Goal: Check status: Check status

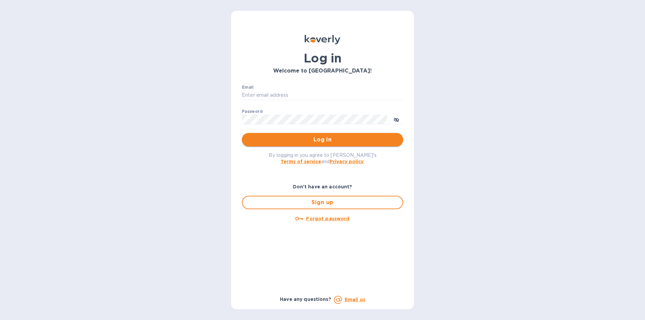
type input "Josh@classictouchdecor.com"
click at [290, 144] on button "Log in" at bounding box center [322, 139] width 161 height 13
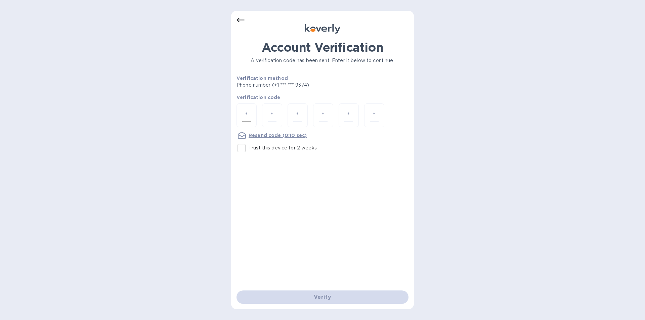
click at [249, 113] on input "number" at bounding box center [246, 115] width 9 height 12
type input "1"
type input "2"
type input "8"
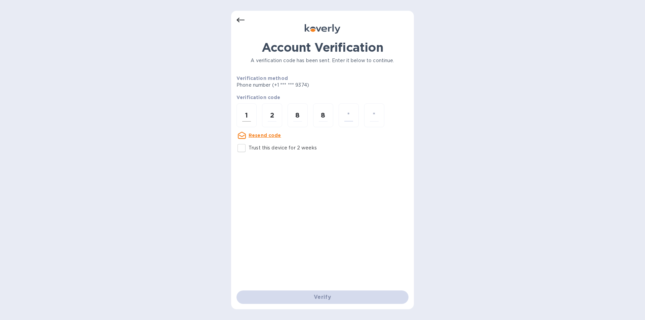
type input "6"
type input "1"
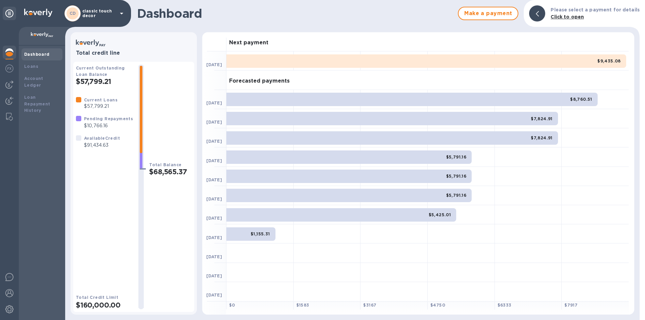
click at [103, 13] on p "classic touch decor" at bounding box center [99, 13] width 34 height 9
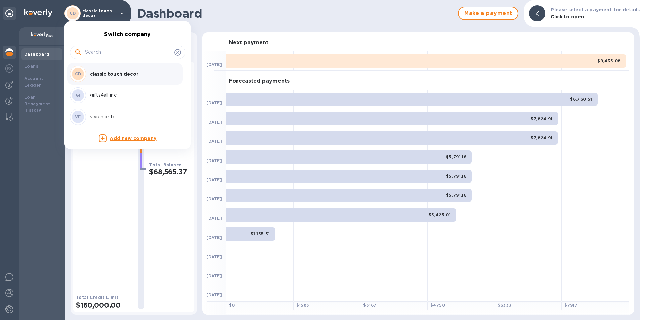
click at [93, 115] on p "vivience fol" at bounding box center [132, 116] width 85 height 7
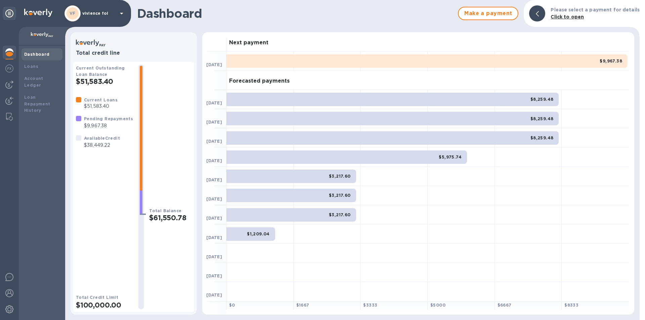
click at [83, 15] on p "vivience fol" at bounding box center [99, 13] width 34 height 5
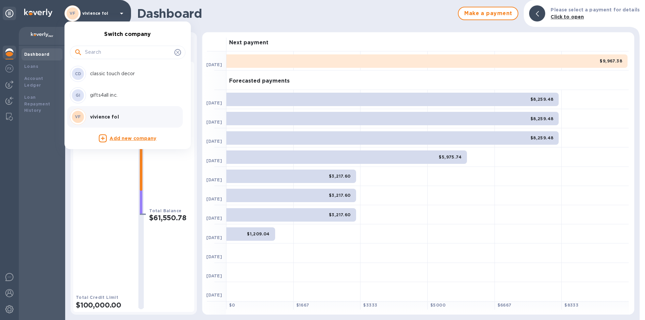
click at [110, 74] on p "classic touch decor" at bounding box center [132, 73] width 85 height 7
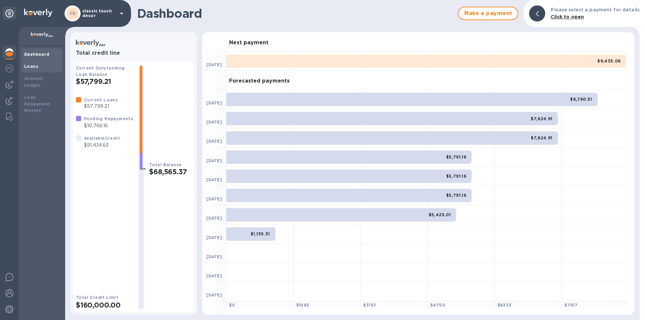
click at [35, 67] on b "Loans" at bounding box center [31, 66] width 14 height 5
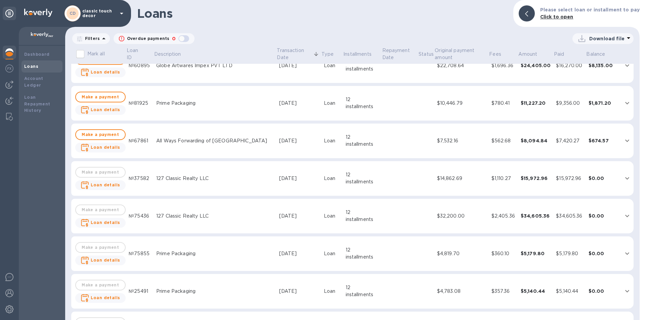
scroll to position [168, 0]
click at [231, 142] on div "All Ways Forwarding of NY" at bounding box center [215, 140] width 118 height 7
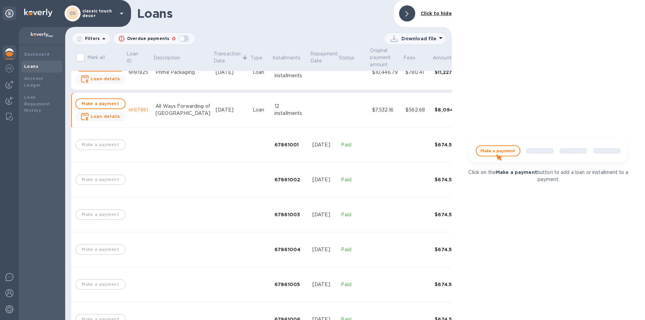
scroll to position [141, 0]
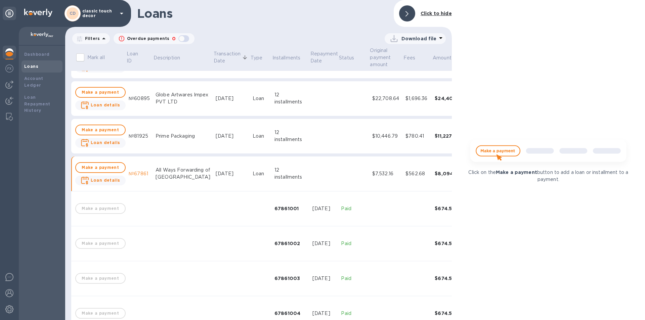
click at [213, 166] on td "Jun 12, 2025" at bounding box center [231, 174] width 37 height 35
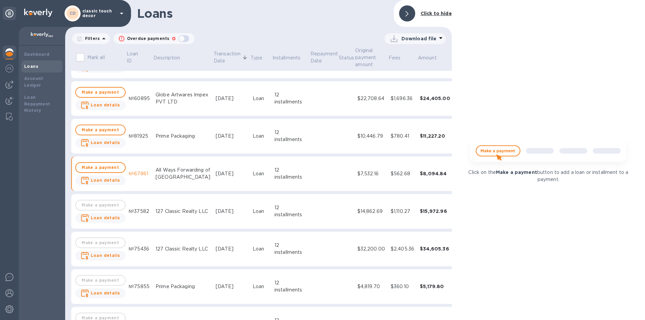
click at [213, 140] on td "Jun 16, 2025" at bounding box center [231, 136] width 37 height 35
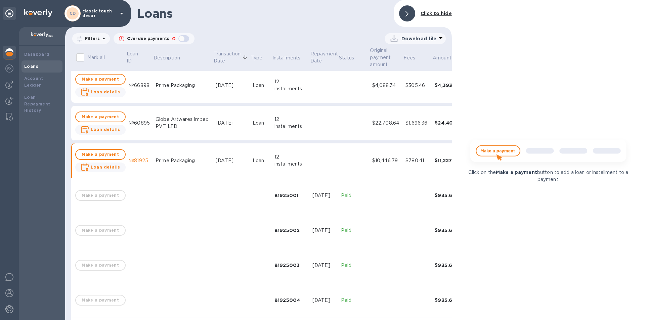
scroll to position [41, 0]
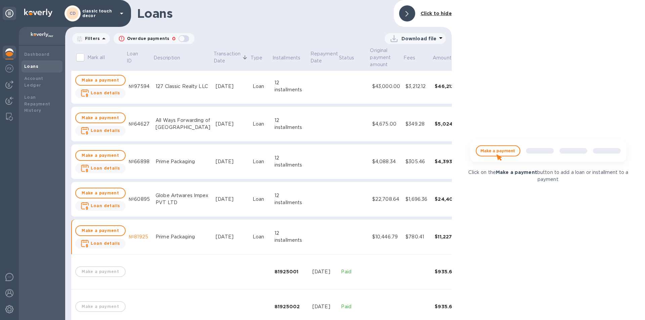
click at [177, 236] on div "Prime Packaging" at bounding box center [183, 236] width 55 height 7
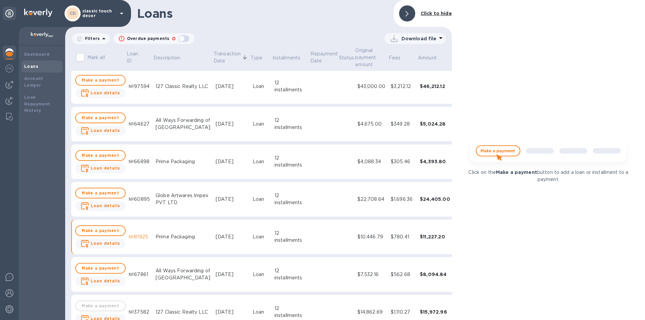
click at [185, 203] on div "Globe Artwares Impex PVT LTD" at bounding box center [183, 199] width 55 height 14
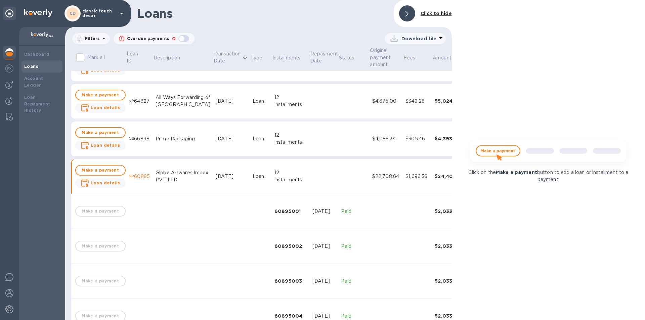
scroll to position [7, 0]
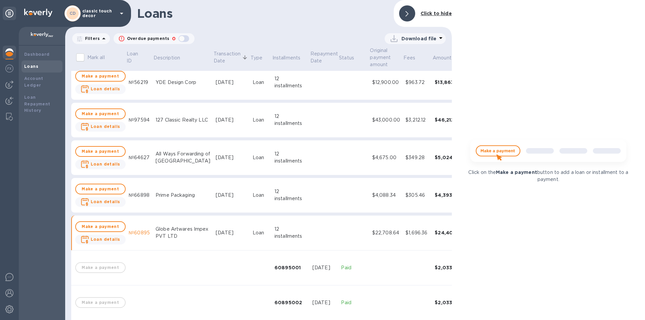
click at [175, 226] on div "Globe Artwares Impex PVT LTD" at bounding box center [183, 233] width 55 height 14
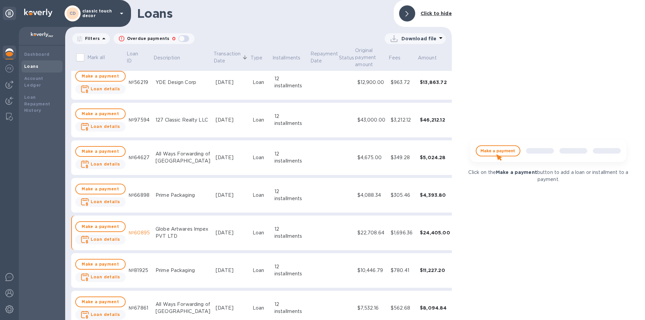
click at [194, 199] on td "Prime Packaging" at bounding box center [183, 195] width 60 height 35
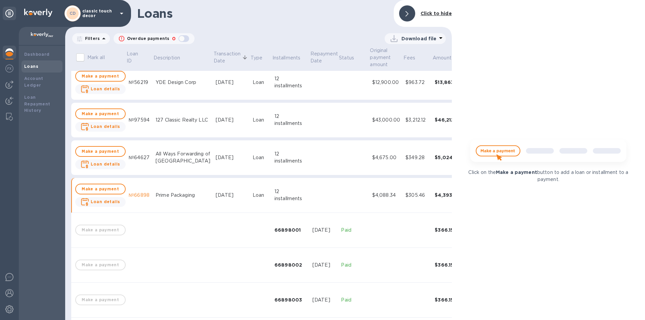
click at [194, 199] on td "Prime Packaging" at bounding box center [183, 195] width 60 height 35
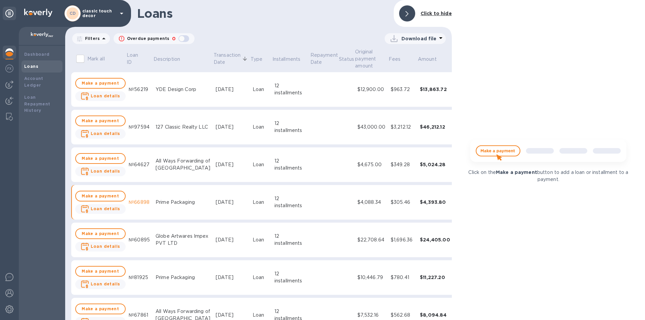
click at [213, 99] on td "Aug 6, 2025" at bounding box center [231, 89] width 37 height 35
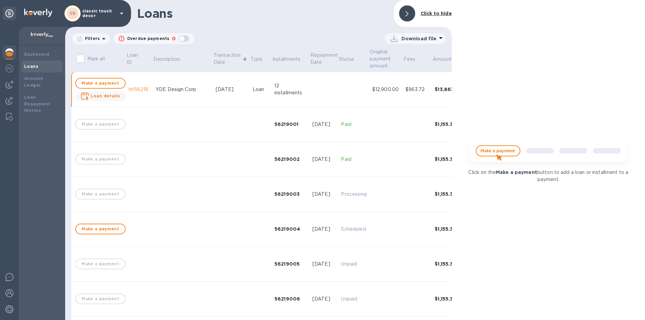
click at [213, 99] on td "Aug 6, 2025" at bounding box center [231, 89] width 37 height 35
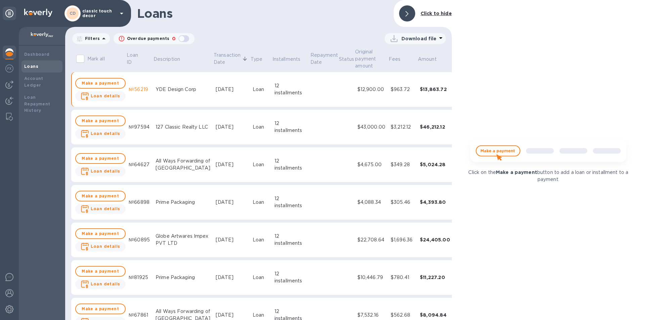
click at [190, 128] on div "127 Classic Realty LLC" at bounding box center [183, 127] width 55 height 7
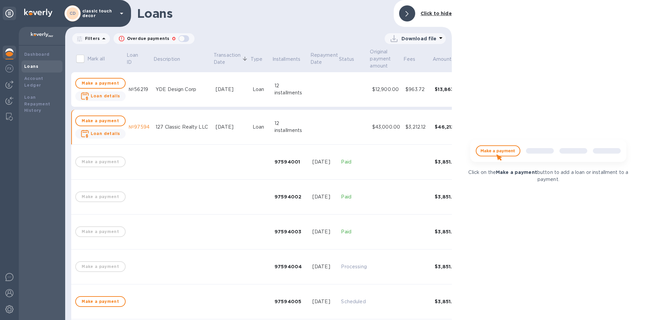
click at [190, 128] on div "127 Classic Realty LLC" at bounding box center [183, 127] width 55 height 7
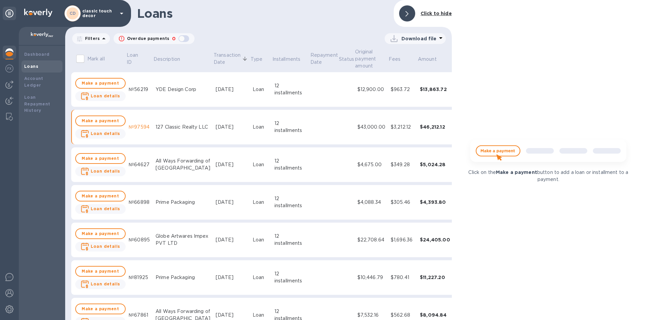
click at [197, 131] on td "127 Classic Realty LLC" at bounding box center [183, 127] width 60 height 35
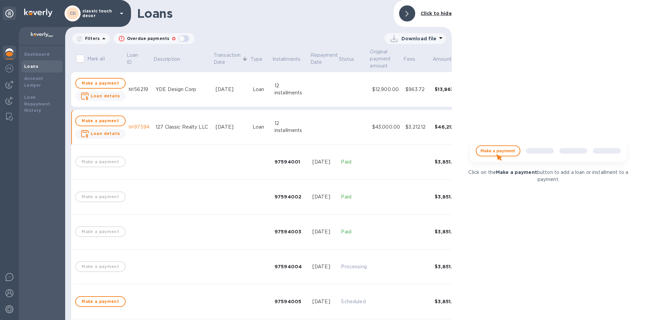
click at [182, 124] on div "127 Classic Realty LLC" at bounding box center [183, 127] width 55 height 7
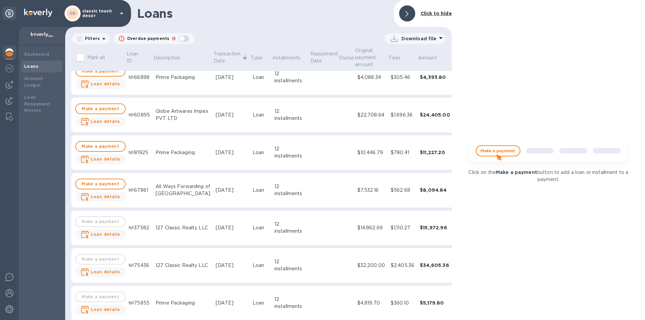
scroll to position [168, 0]
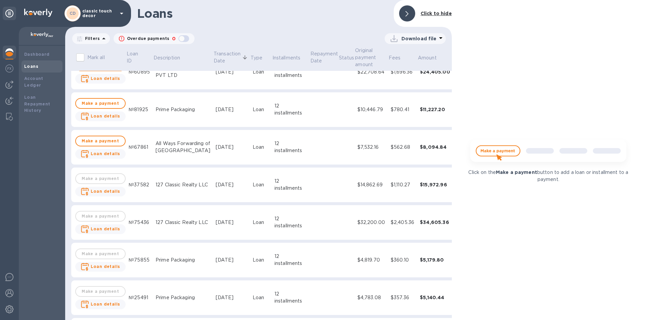
click at [196, 145] on td "All Ways Forwarding of NY" at bounding box center [183, 147] width 60 height 35
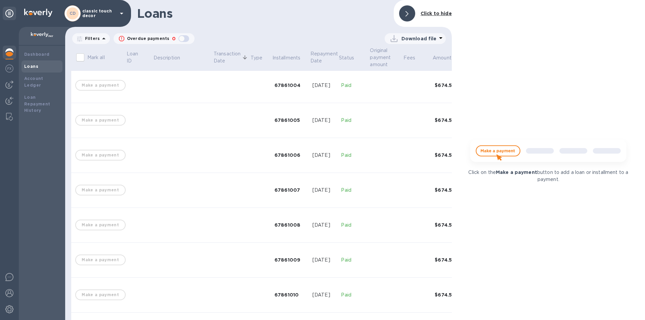
scroll to position [168, 0]
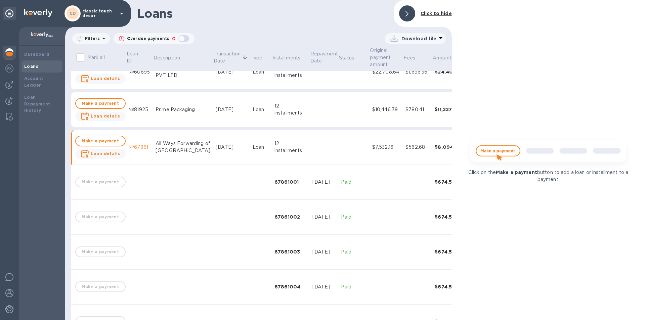
click at [179, 152] on div "All Ways Forwarding of NY" at bounding box center [183, 147] width 55 height 14
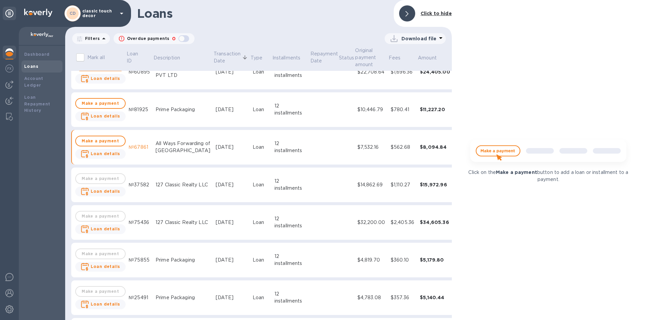
click at [213, 114] on td "Jun 16, 2025" at bounding box center [231, 109] width 37 height 35
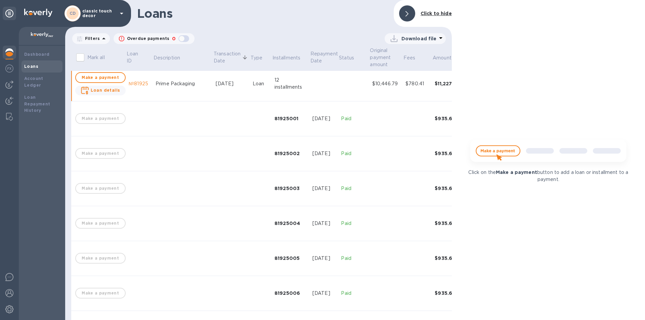
scroll to position [101, 0]
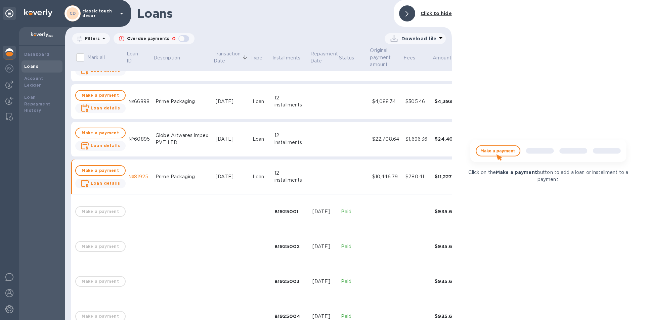
click at [216, 174] on div "Jun 16, 2025" at bounding box center [232, 176] width 32 height 7
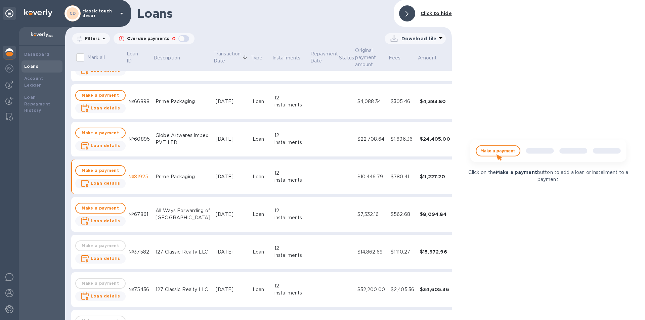
click at [221, 141] on div "Jul 1, 2025" at bounding box center [232, 139] width 32 height 7
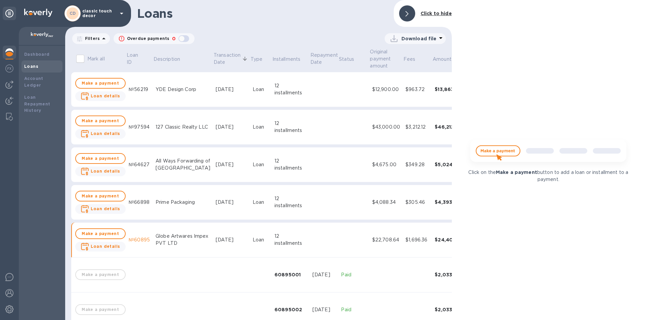
click at [170, 237] on div "Globe Artwares Impex PVT LTD" at bounding box center [183, 240] width 55 height 14
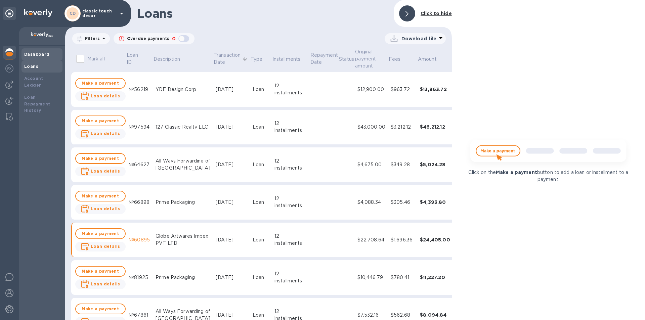
click at [52, 54] on div "Dashboard" at bounding box center [42, 54] width 36 height 7
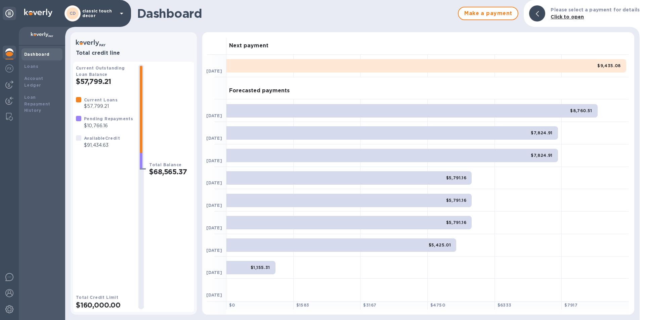
click at [101, 13] on p "classic touch decor" at bounding box center [99, 13] width 34 height 9
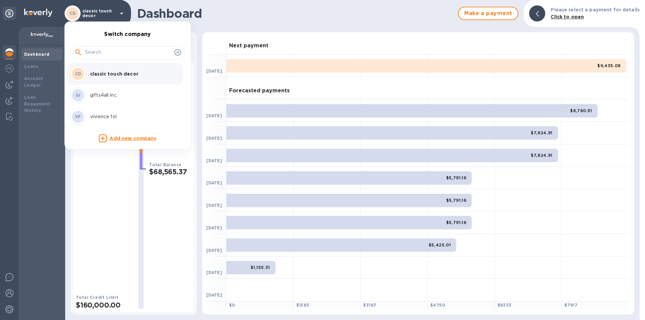
click at [97, 119] on p "vivience fol" at bounding box center [132, 116] width 85 height 7
